Goal: Task Accomplishment & Management: Manage account settings

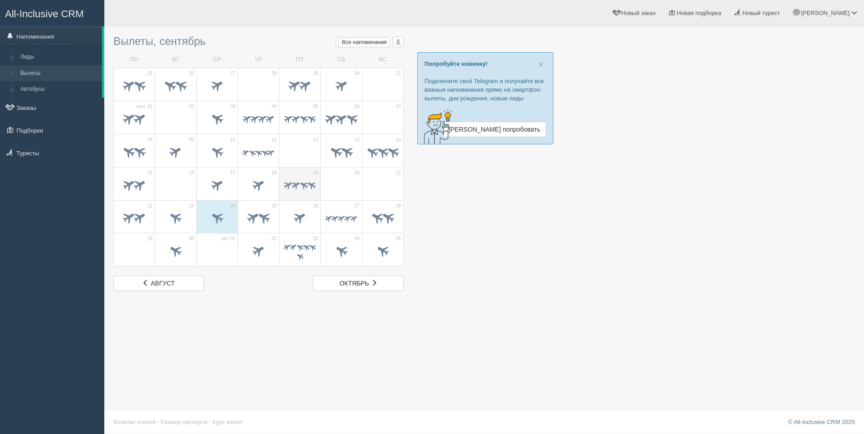
scroll to position [1, 0]
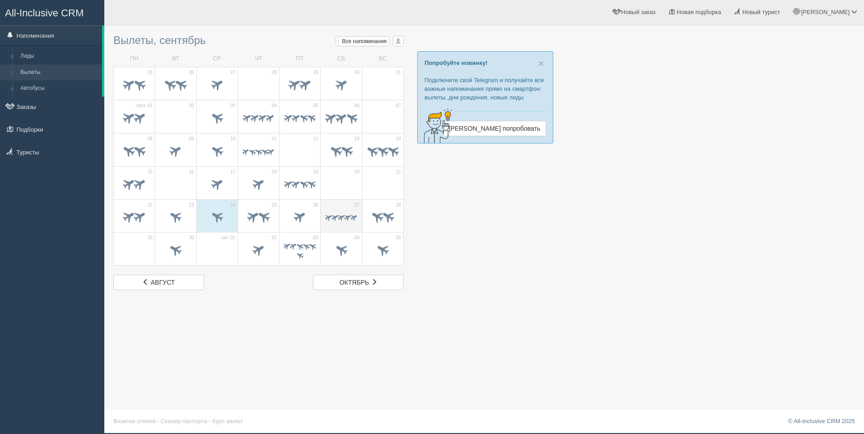
click at [324, 213] on td "27" at bounding box center [341, 215] width 41 height 33
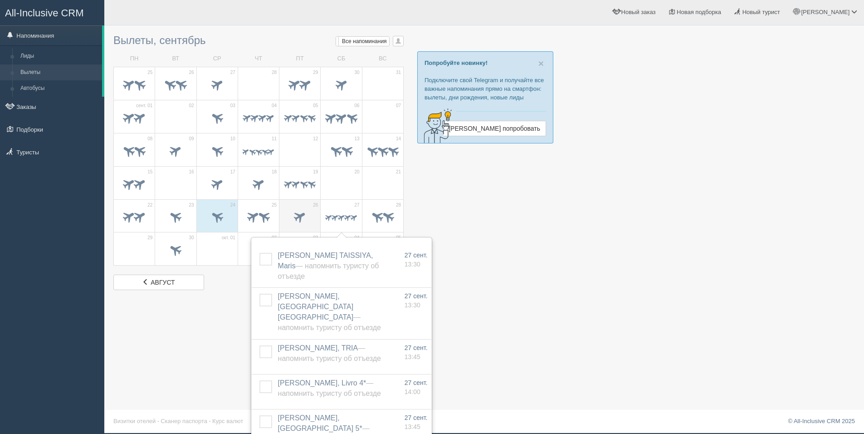
click at [293, 209] on div at bounding box center [300, 218] width 32 height 19
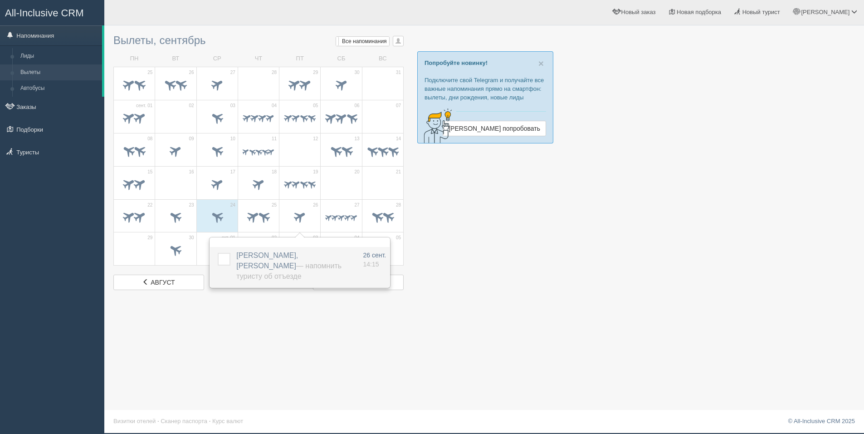
click at [218, 253] on label at bounding box center [218, 253] width 0 height 0
click at [0, 0] on input "checkbox" at bounding box center [0, 0] width 0 height 0
click at [580, 297] on div "Вылеты, сентябрь Мои напоминания Мои Все напоминания Все Все напоминания Все Мо…" at bounding box center [484, 216] width 760 height 434
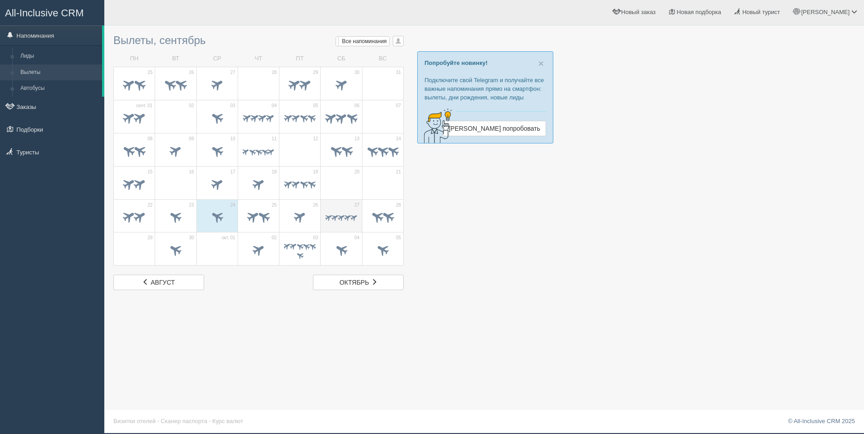
click at [345, 214] on span at bounding box center [341, 217] width 9 height 9
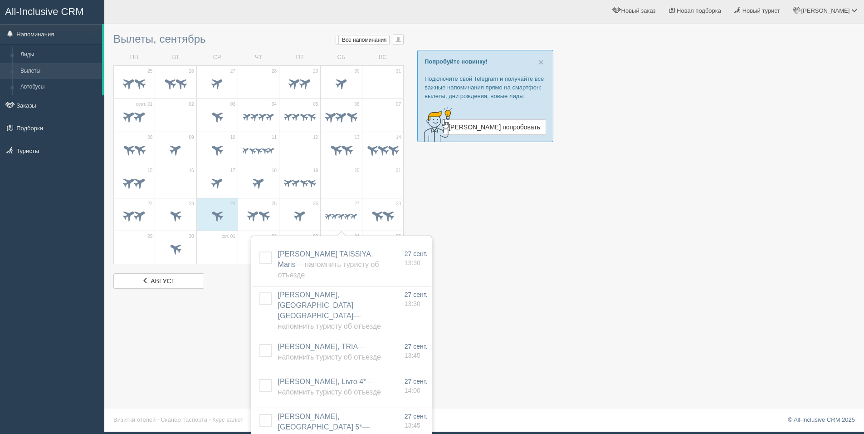
scroll to position [12, 0]
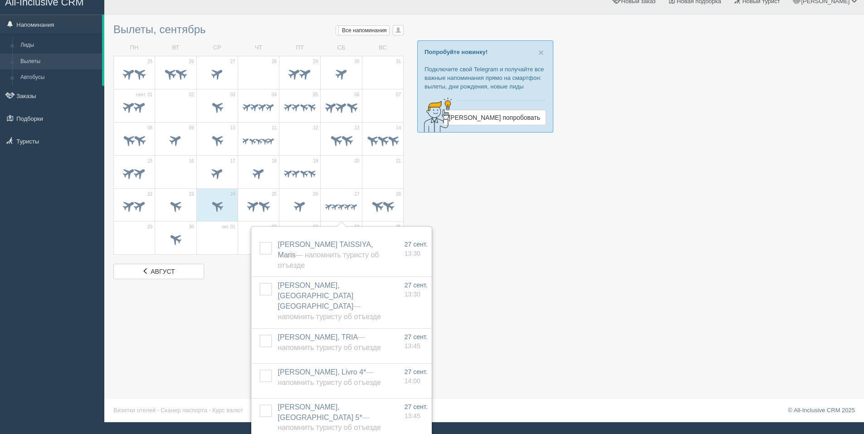
click at [511, 248] on div at bounding box center [484, 149] width 742 height 260
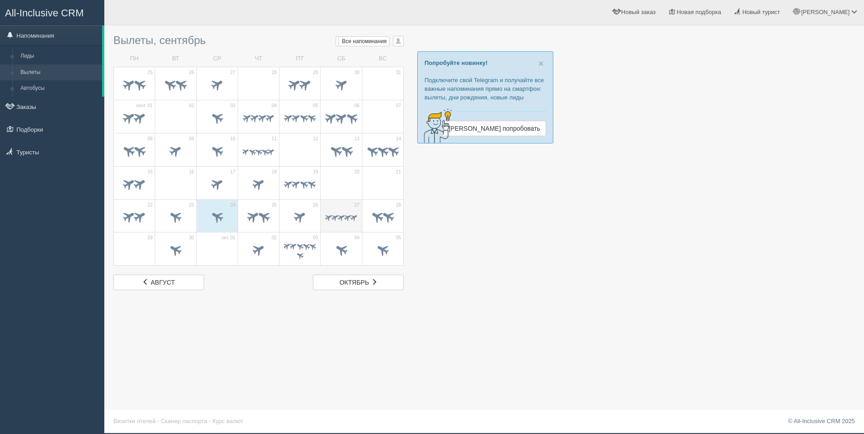
click at [358, 218] on td "27" at bounding box center [341, 215] width 41 height 33
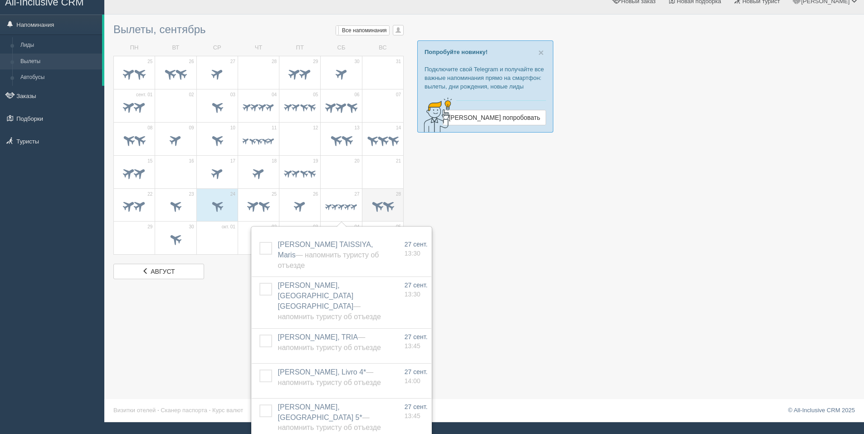
click at [386, 211] on span at bounding box center [383, 206] width 32 height 15
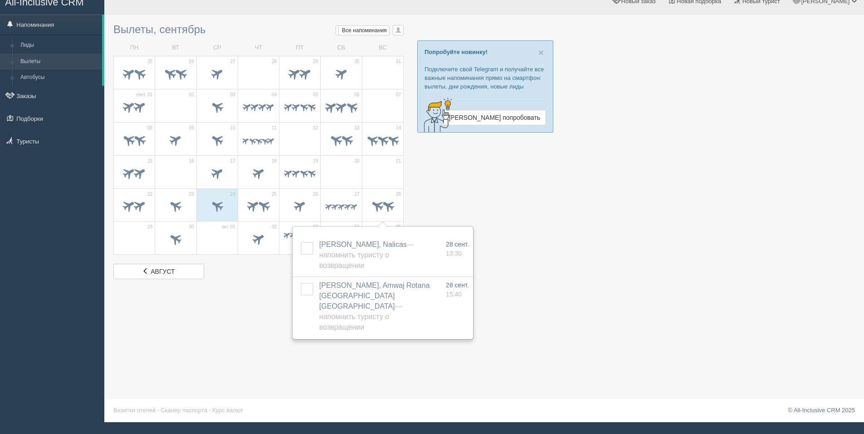
scroll to position [1, 0]
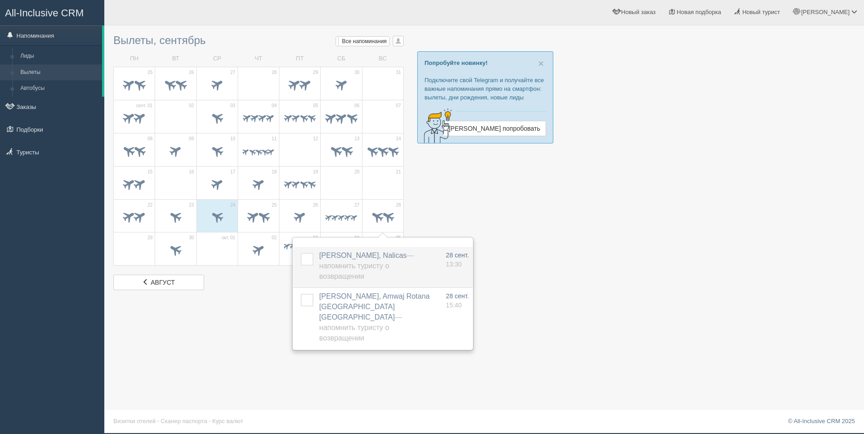
click at [301, 253] on label at bounding box center [301, 253] width 0 height 0
click at [0, 0] on input "checkbox" at bounding box center [0, 0] width 0 height 0
click at [550, 242] on div at bounding box center [484, 160] width 742 height 260
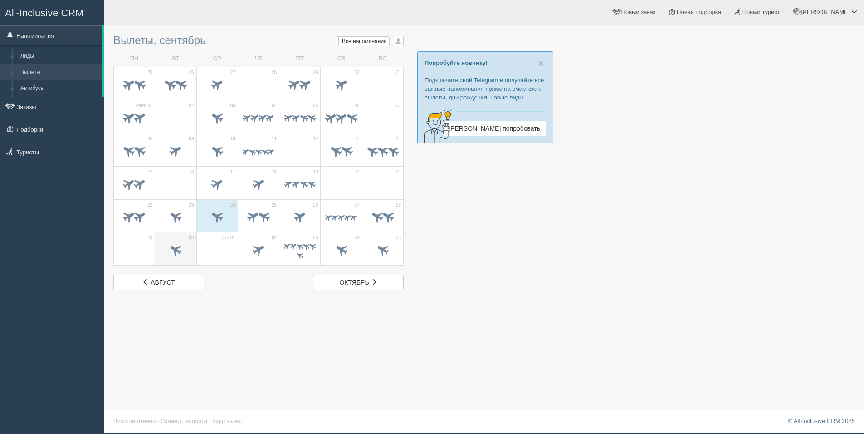
click at [186, 247] on span at bounding box center [176, 250] width 32 height 15
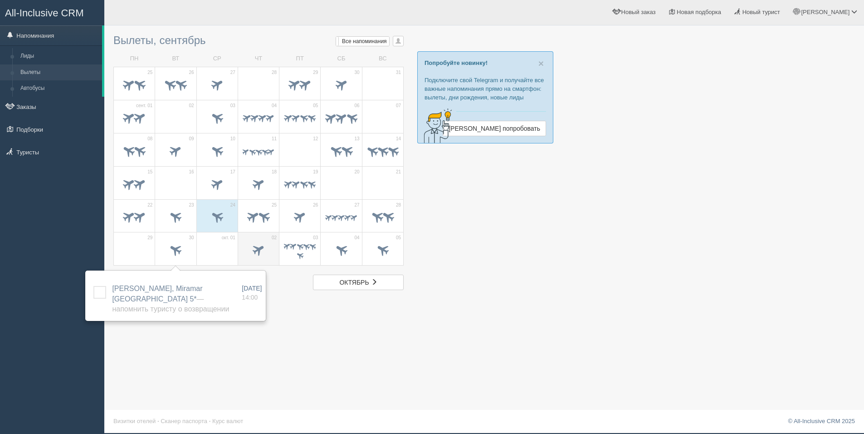
click at [251, 250] on span at bounding box center [258, 249] width 15 height 15
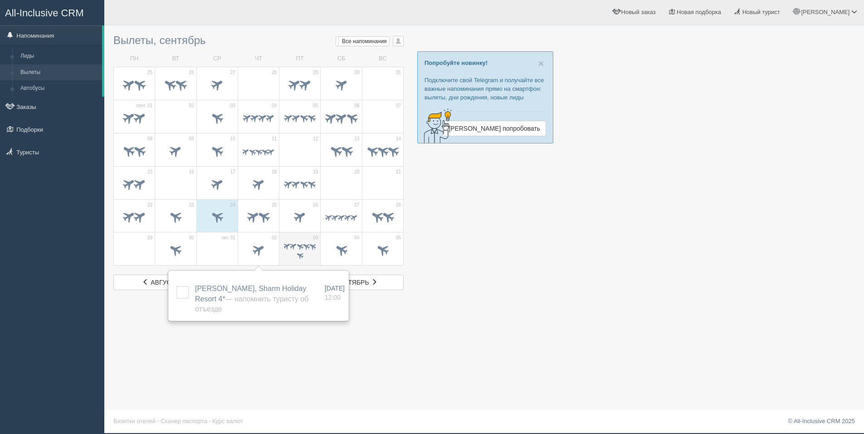
click at [303, 252] on span at bounding box center [300, 251] width 32 height 18
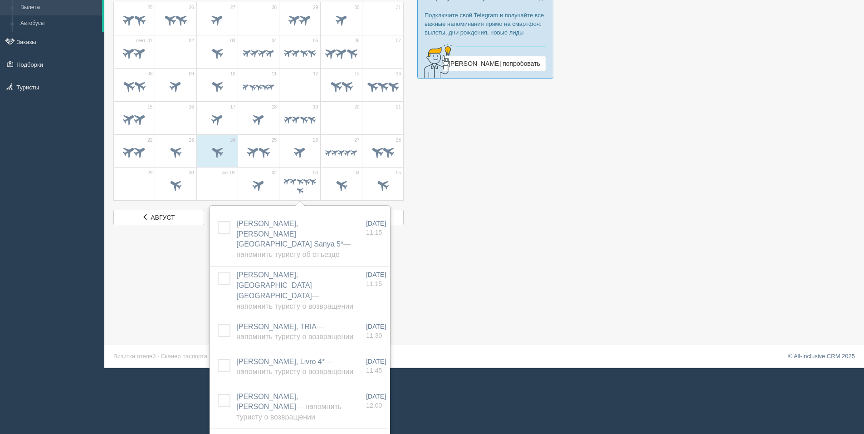
scroll to position [86, 0]
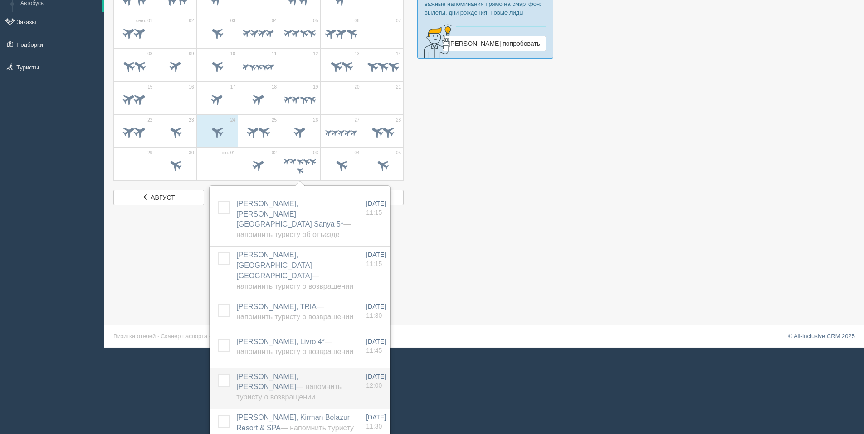
click at [218, 374] on label at bounding box center [218, 374] width 0 height 0
click at [0, 0] on input "checkbox" at bounding box center [0, 0] width 0 height 0
click at [682, 206] on div "Вылеты, сентябрь Мои напоминания Мои Все напоминания Все Все напоминания Все Мо…" at bounding box center [484, 131] width 760 height 434
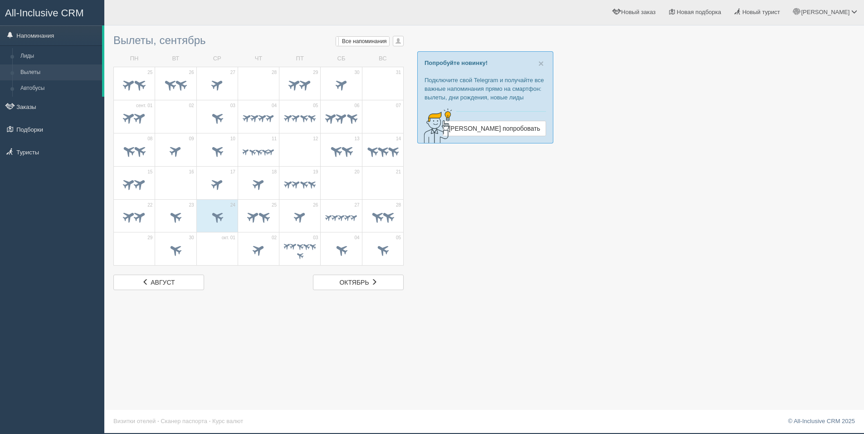
scroll to position [1, 0]
